Goal: Task Accomplishment & Management: Manage account settings

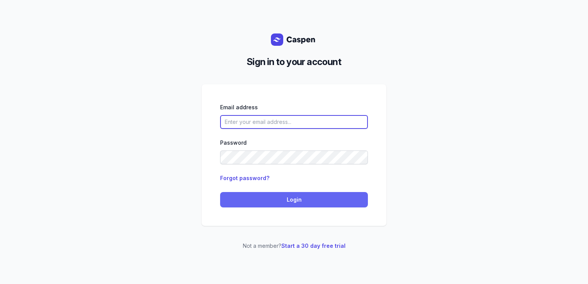
type input "courtney@courtneymaccounselling.com.au"
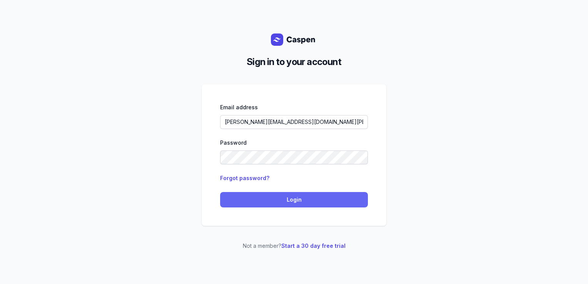
click at [246, 198] on span "Login" at bounding box center [294, 199] width 139 height 9
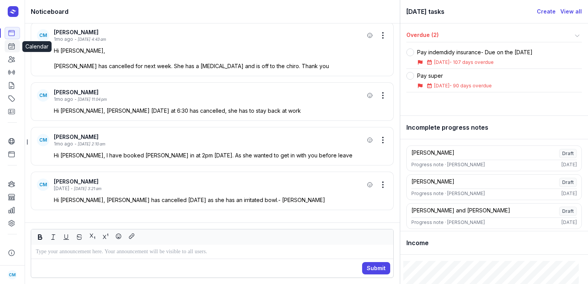
click at [14, 45] on icon at bounding box center [12, 46] width 8 height 8
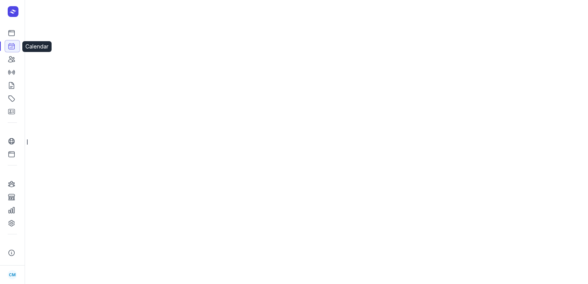
select select "week"
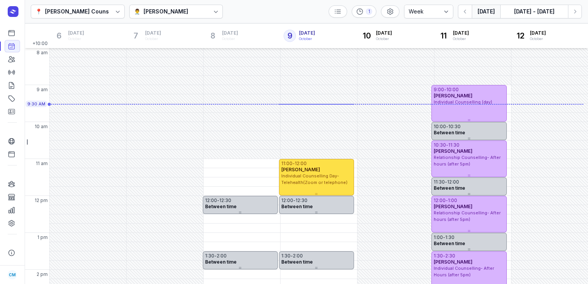
select select "week"
click at [151, 15] on div "[PERSON_NAME]" at bounding box center [166, 11] width 45 height 9
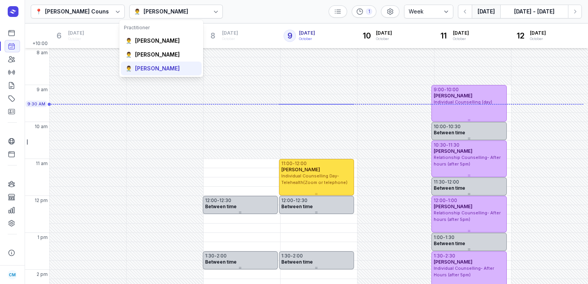
click at [147, 73] on div "👨‍⚕️ Charlee Manaley" at bounding box center [161, 69] width 81 height 14
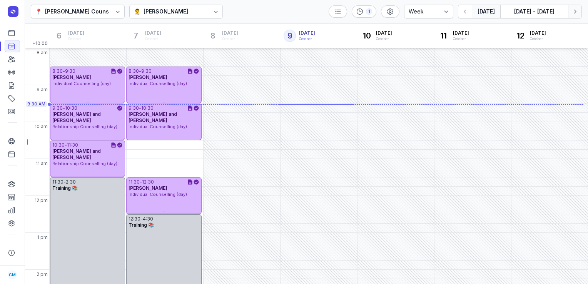
click at [578, 10] on icon "button" at bounding box center [575, 12] width 8 height 8
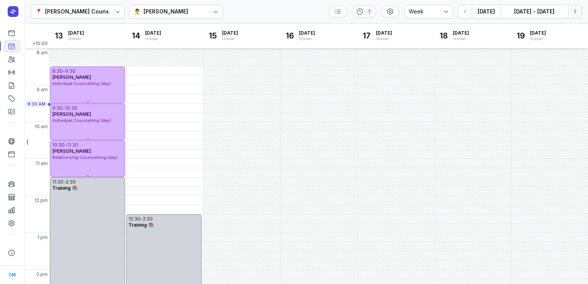
click at [578, 10] on icon "button" at bounding box center [575, 12] width 8 height 8
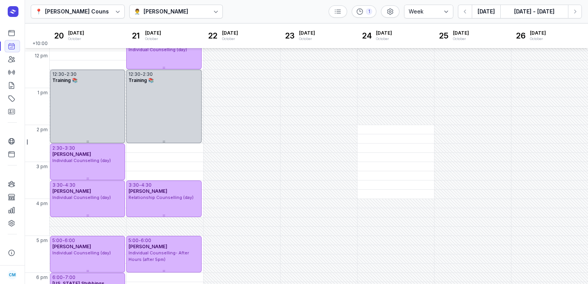
scroll to position [207, 0]
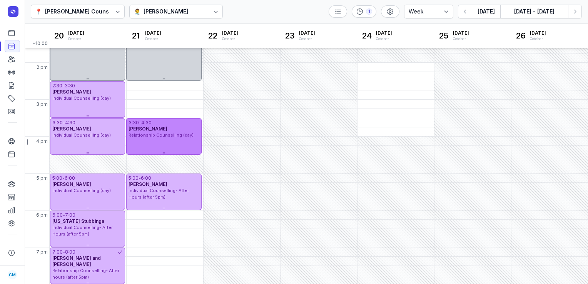
click at [155, 136] on span "Relationship Counselling (day)" at bounding box center [161, 134] width 65 height 5
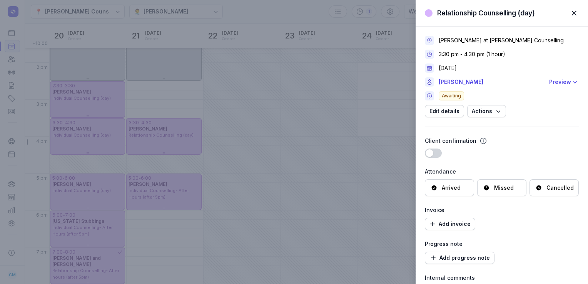
click at [541, 184] on div "Cancelled" at bounding box center [555, 188] width 38 height 8
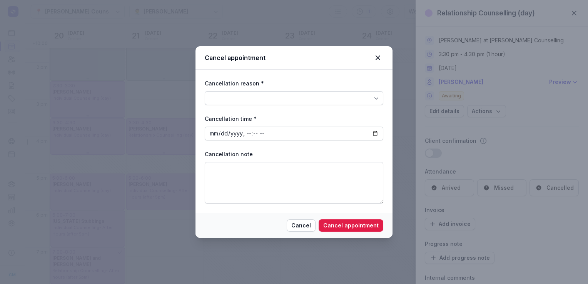
click at [348, 95] on div at bounding box center [294, 98] width 179 height 14
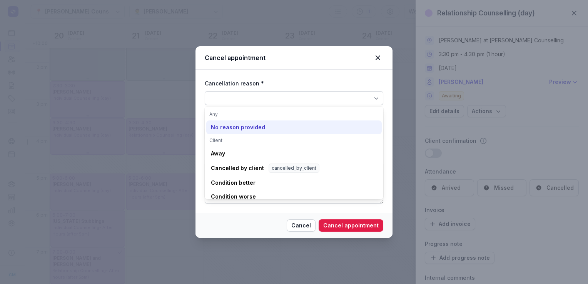
click at [244, 127] on div "No reason provided" at bounding box center [238, 128] width 54 height 8
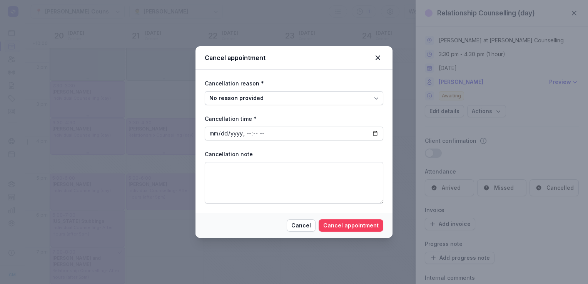
click at [357, 229] on span "Cancel appointment" at bounding box center [350, 225] width 55 height 9
